Goal: Task Accomplishment & Management: Manage account settings

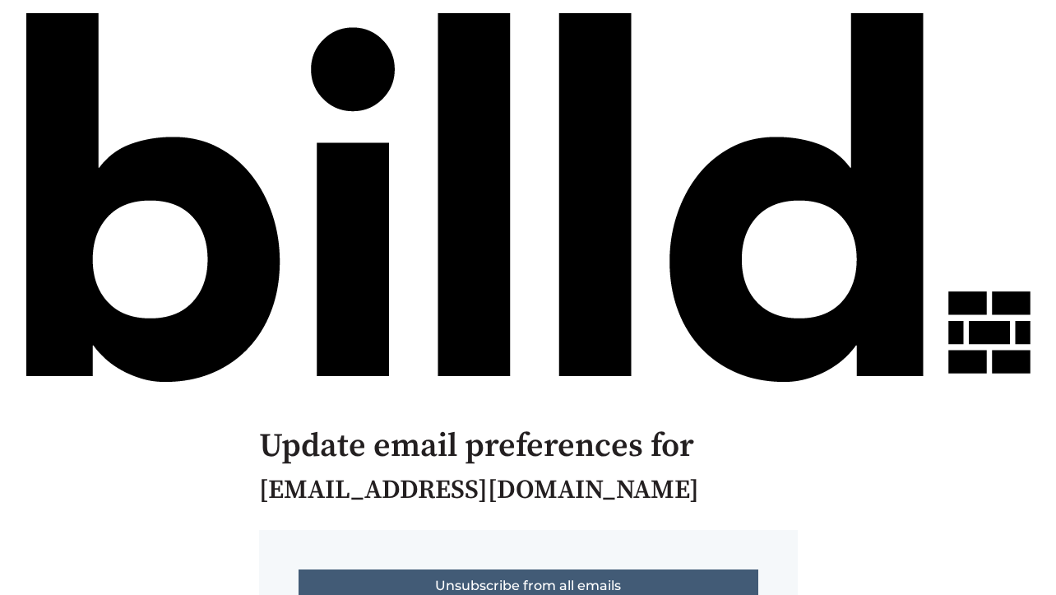
scroll to position [112, 0]
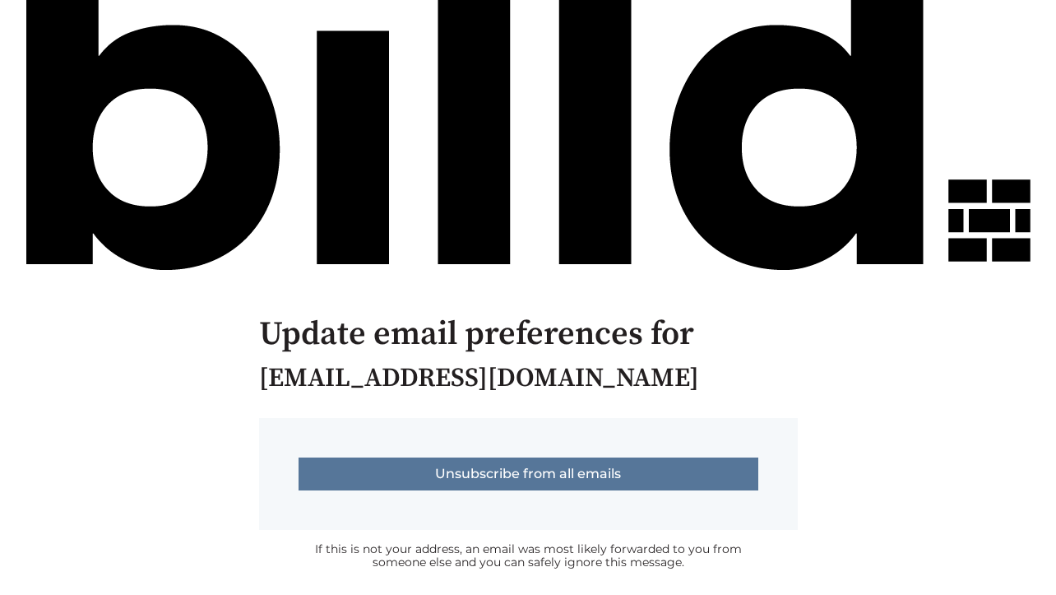
click at [536, 471] on input "Unsubscribe from all emails" at bounding box center [529, 473] width 460 height 33
